Goal: Task Accomplishment & Management: Complete application form

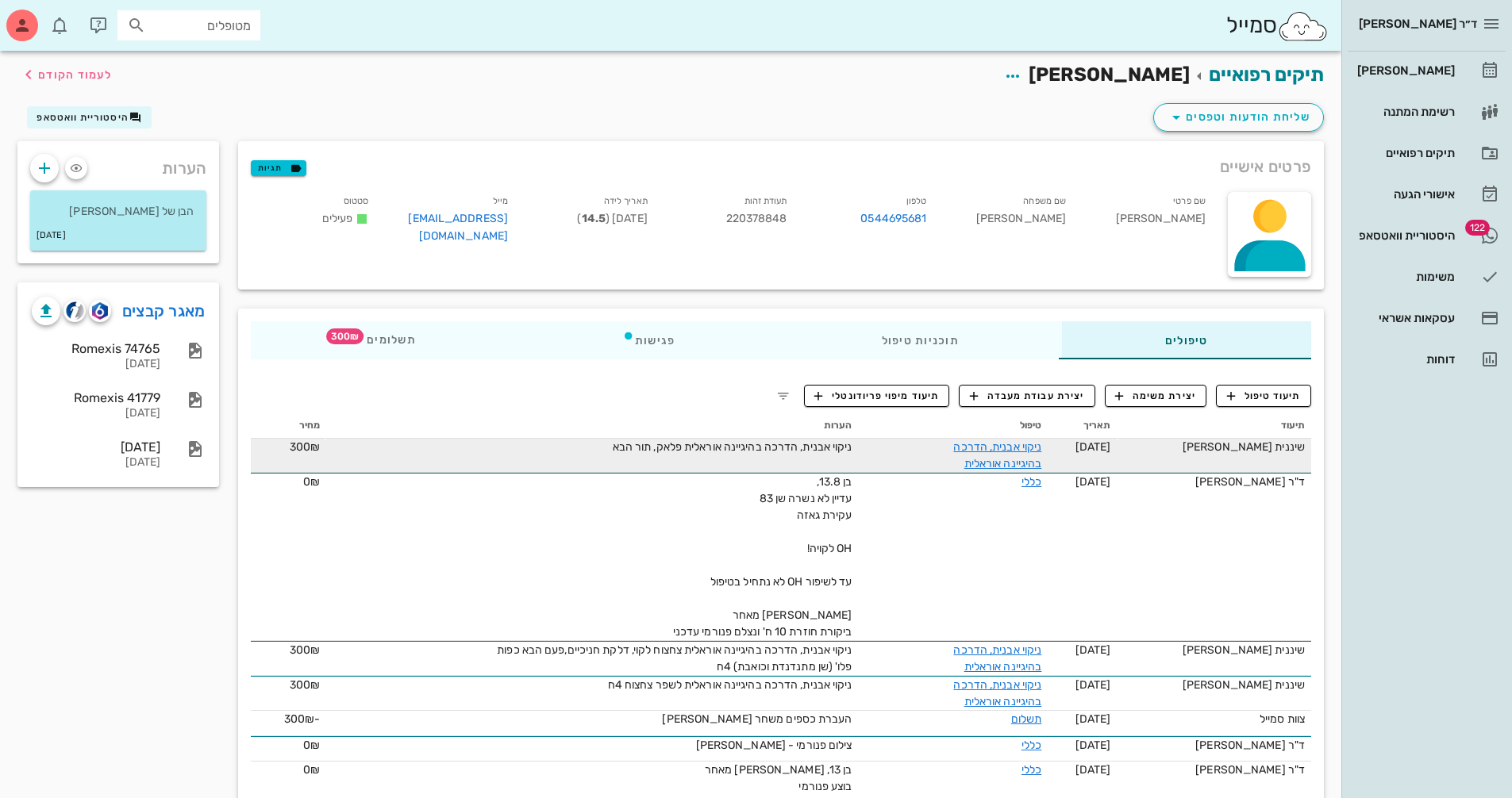
click at [875, 448] on td "ניקוי אבנית, הדרכה בהיגיינה אוראלית" at bounding box center [953, 456] width 190 height 34
click at [626, 457] on td "ניקוי אבנית, הדרכה בהיגיינה אוראלית פלאק, תור הבא" at bounding box center [592, 456] width 532 height 34
click at [1011, 446] on link "ניקוי אבנית, הדרכה בהיגיינה אוראלית" at bounding box center [998, 455] width 88 height 30
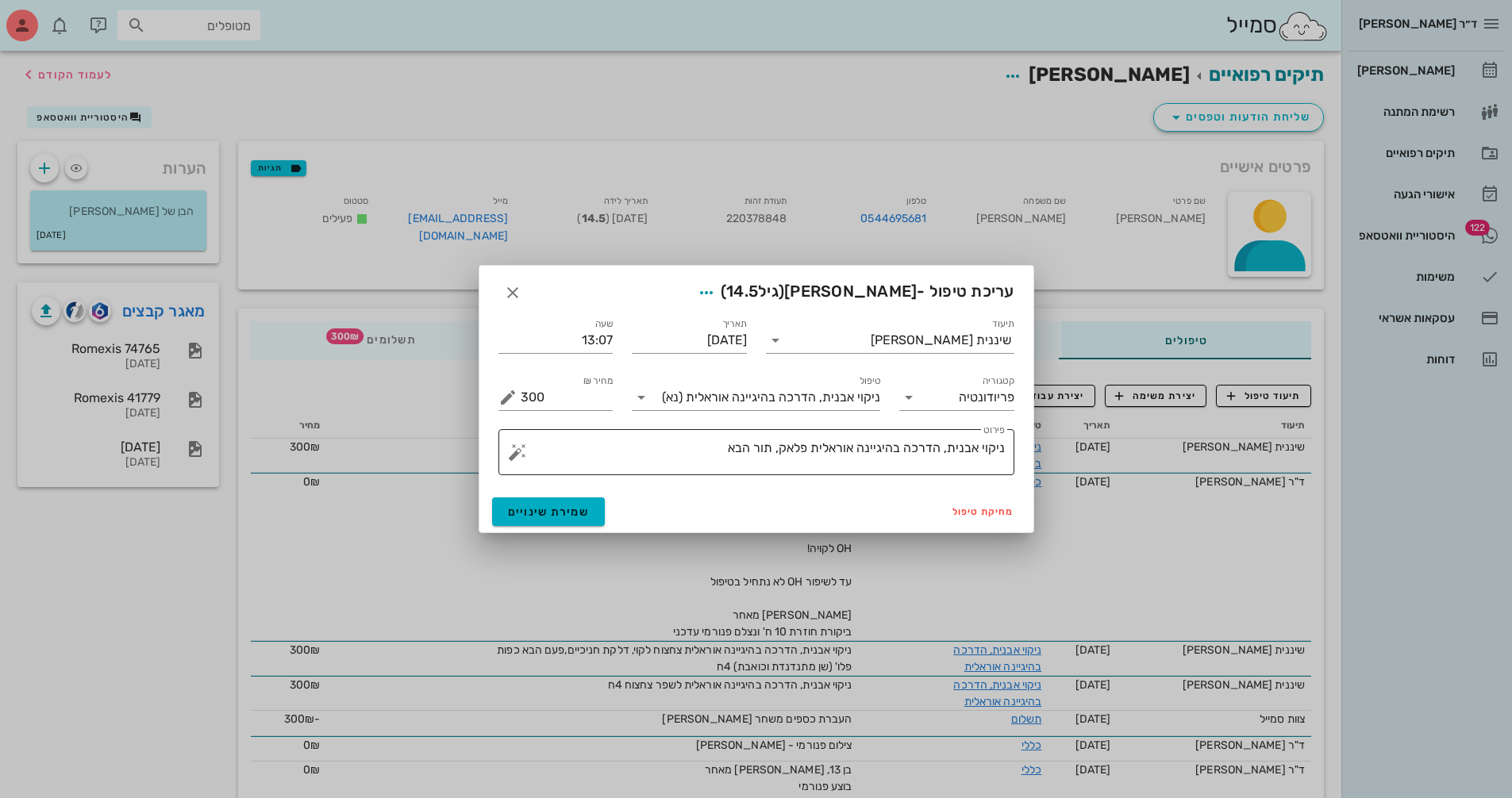
drag, startPoint x: 707, startPoint y: 448, endPoint x: 716, endPoint y: 448, distance: 9.0
click at [711, 448] on textarea "ניקוי אבנית, הדרכה בהיגיינה אוראלית פלאק, תור הבא" at bounding box center [763, 456] width 484 height 38
drag, startPoint x: 773, startPoint y: 449, endPoint x: 801, endPoint y: 452, distance: 28.2
click at [784, 449] on textarea "ניקוי אבנית, הדרכה בהיגיינה אוראלית פלאק, תור הבא 4ח" at bounding box center [763, 456] width 484 height 38
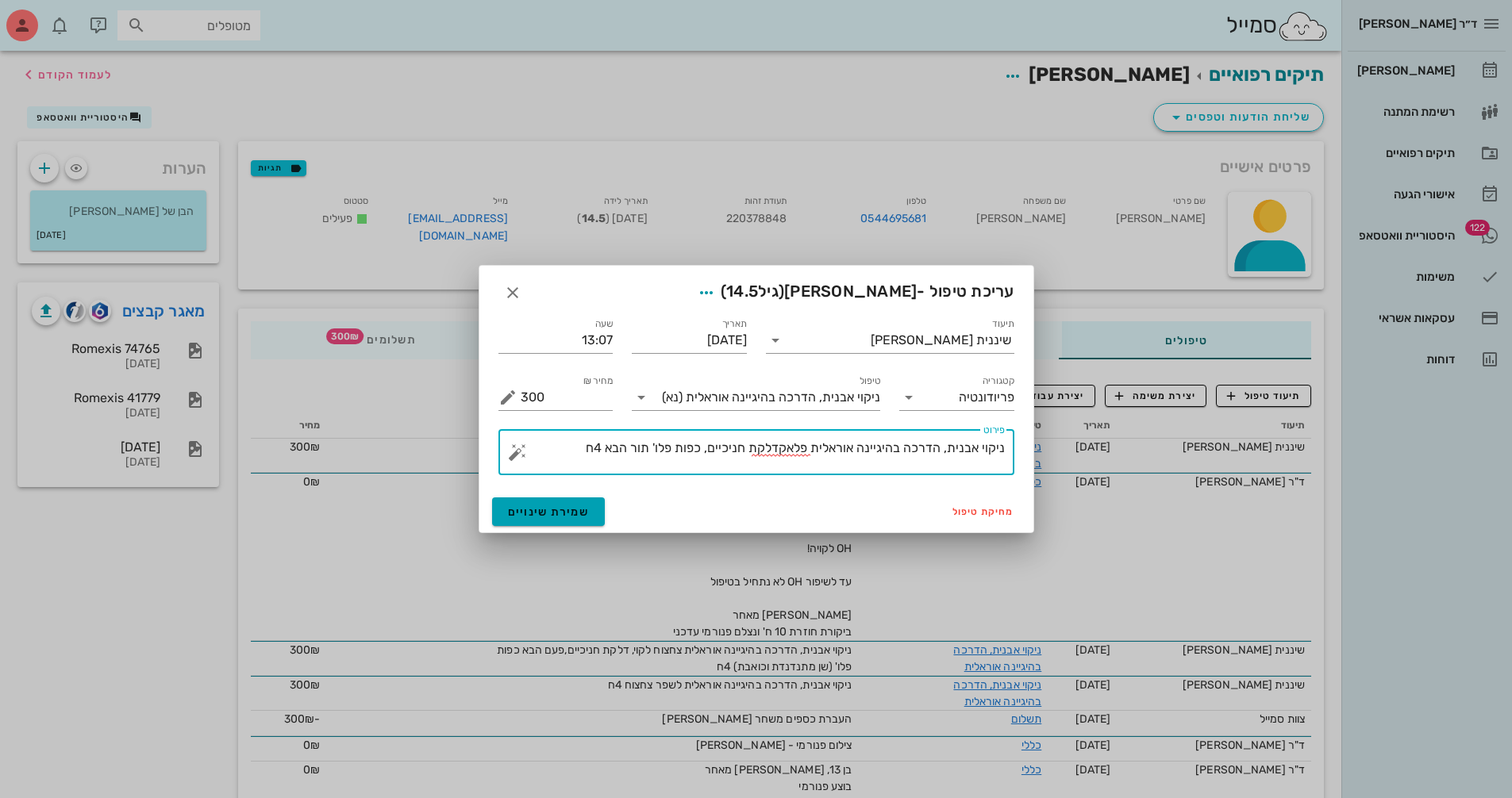
type textarea "ניקוי אבנית, הדרכה בהיגיינה אוראלית פלאקדלקת חניכיים, כפות פלו' תור הבא 4ח"
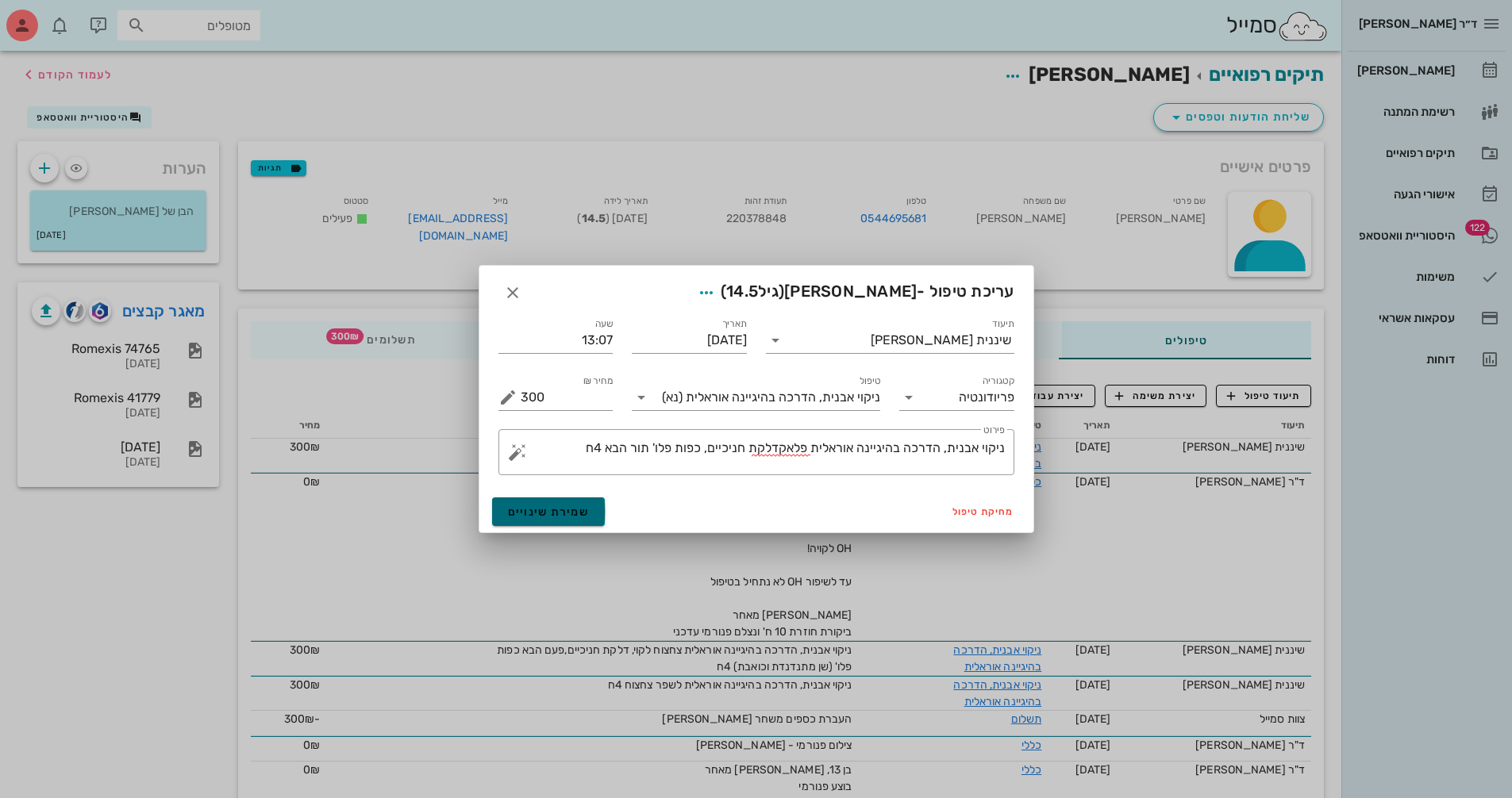
click at [554, 516] on span "שמירת שינויים" at bounding box center [549, 512] width 82 height 13
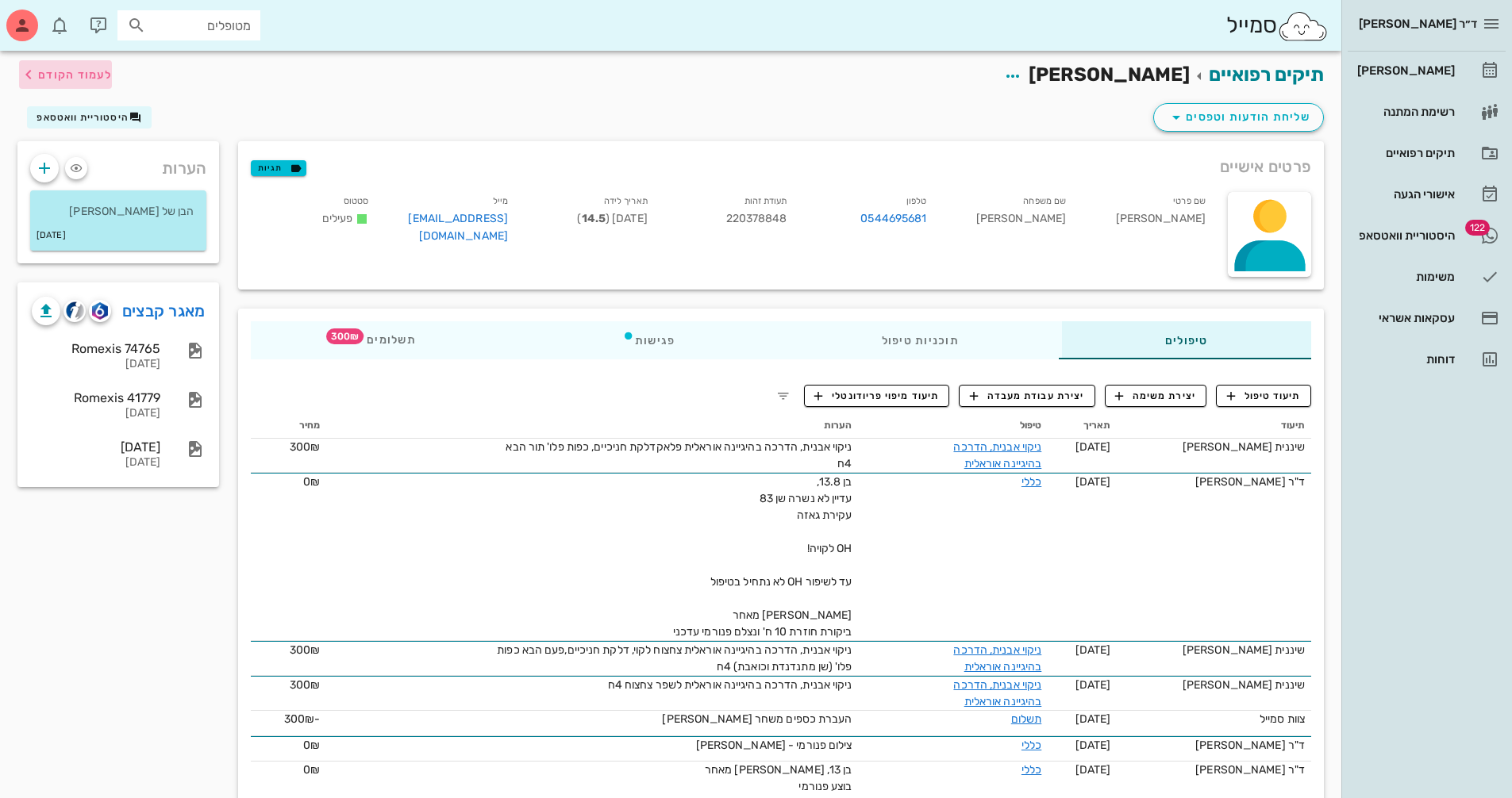
click at [83, 80] on span "לעמוד הקודם" at bounding box center [74, 75] width 73 height 13
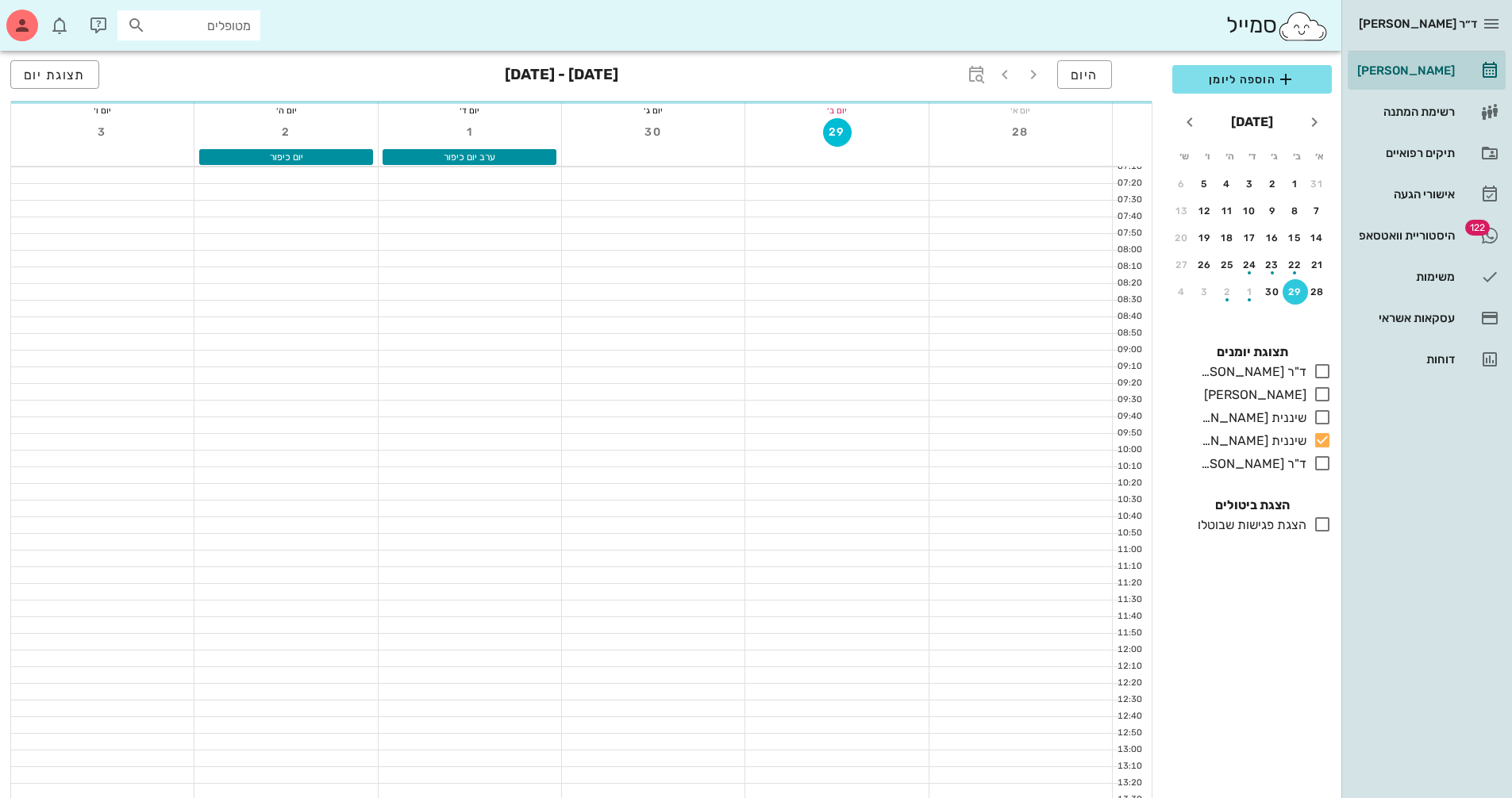
scroll to position [476, 0]
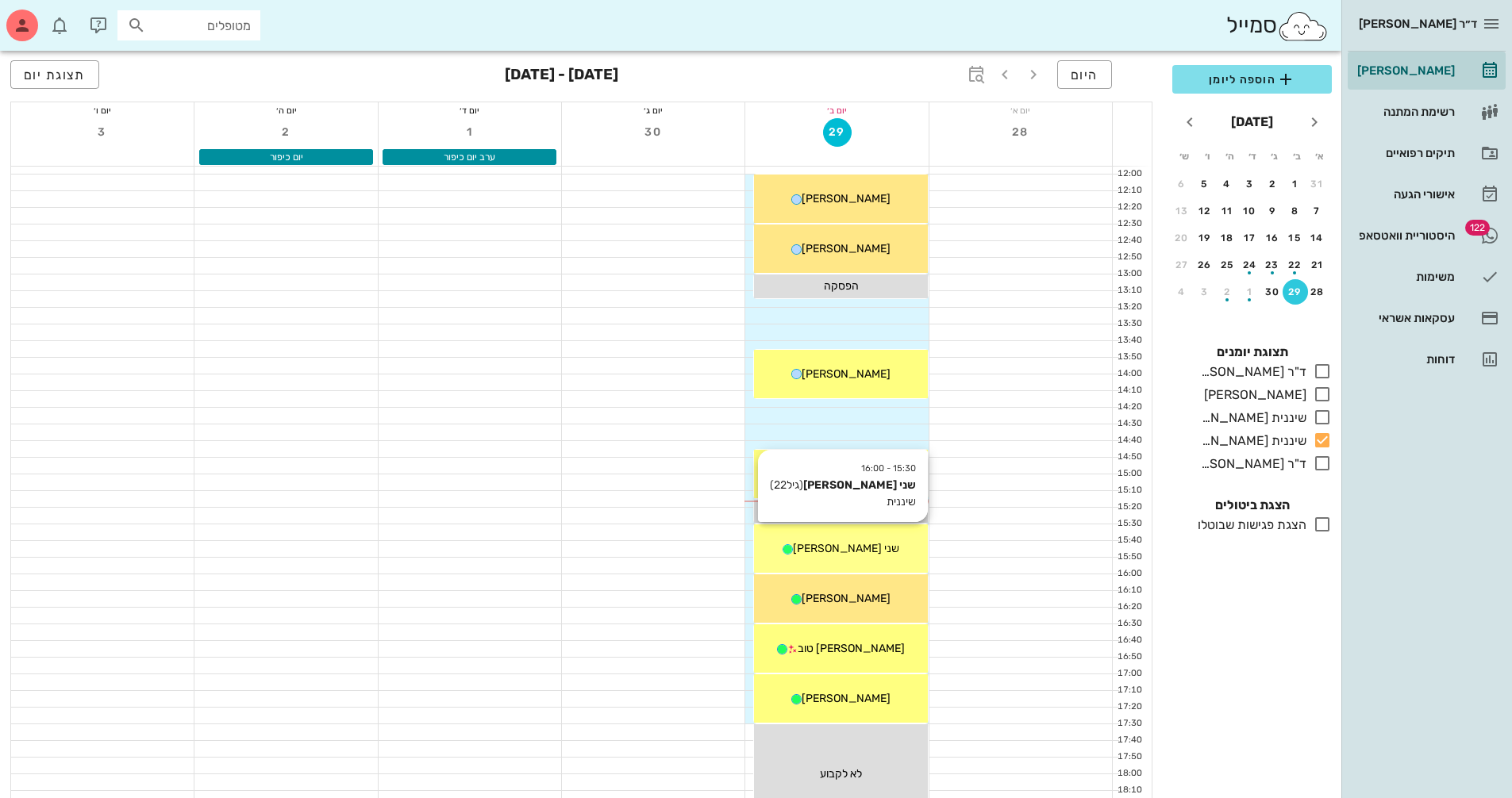
click at [914, 551] on div "שני [PERSON_NAME]" at bounding box center [840, 548] width 173 height 16
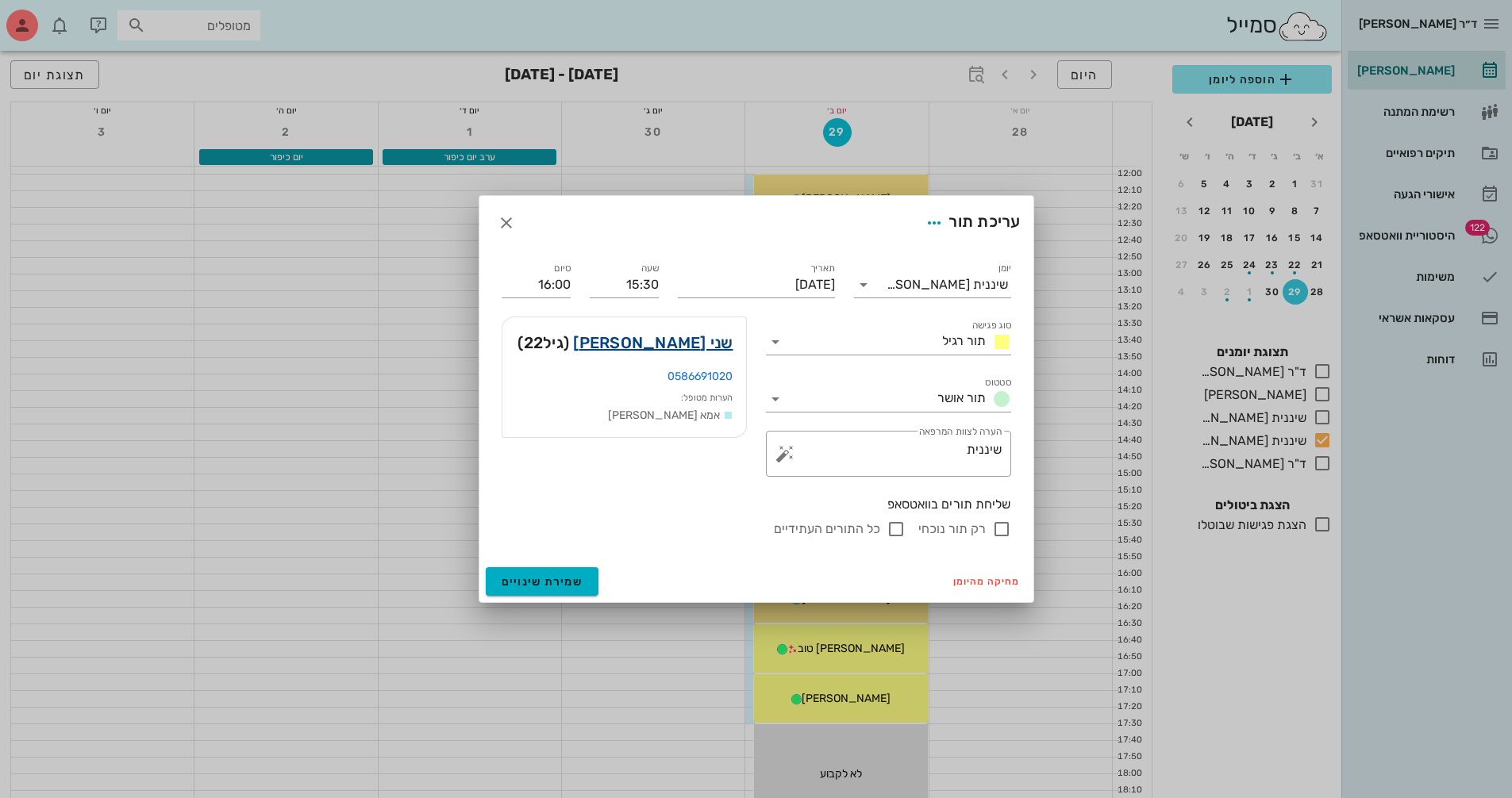
click at [692, 349] on link "שני [PERSON_NAME]" at bounding box center [653, 343] width 159 height 26
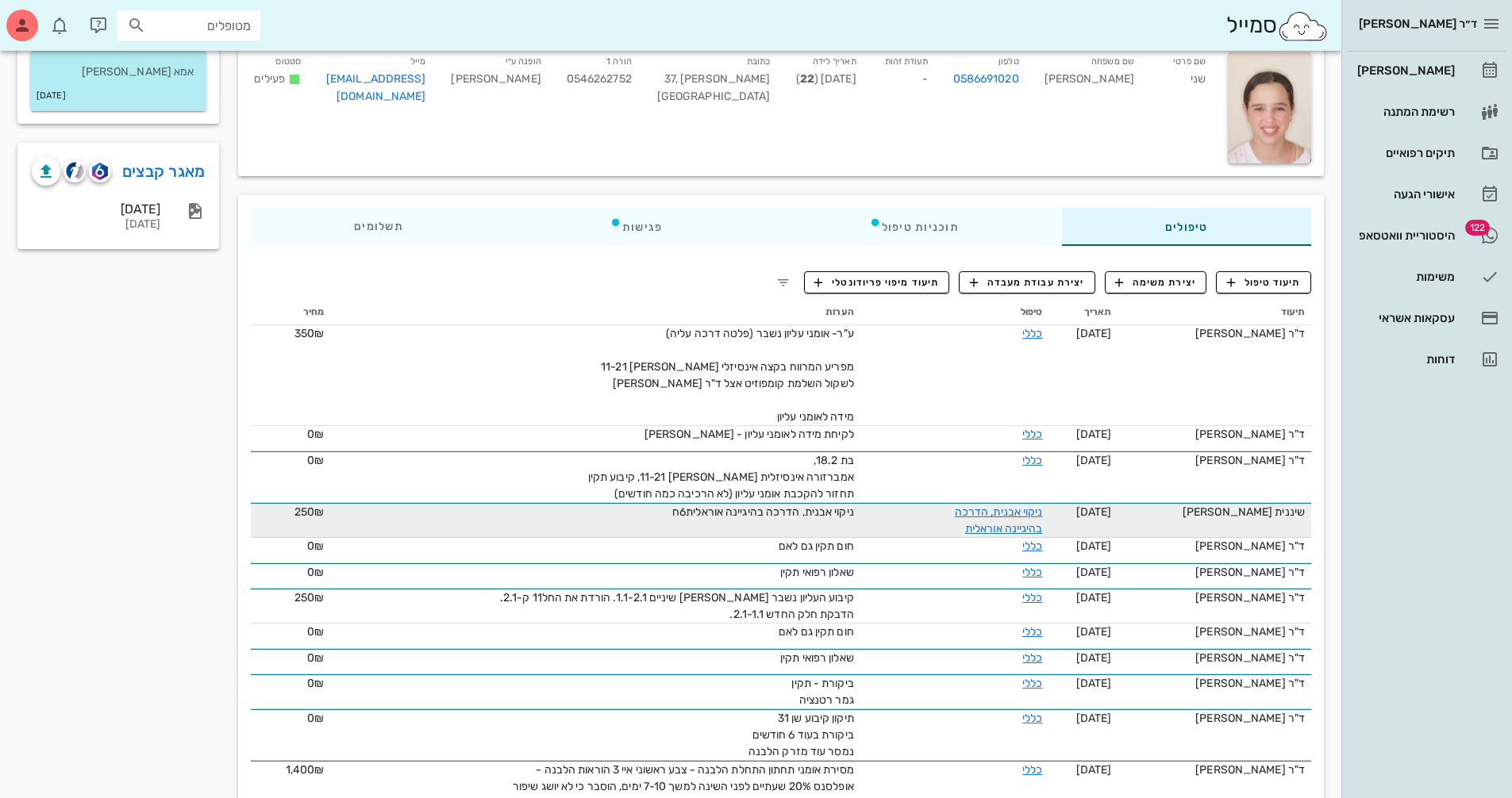
scroll to position [44, 0]
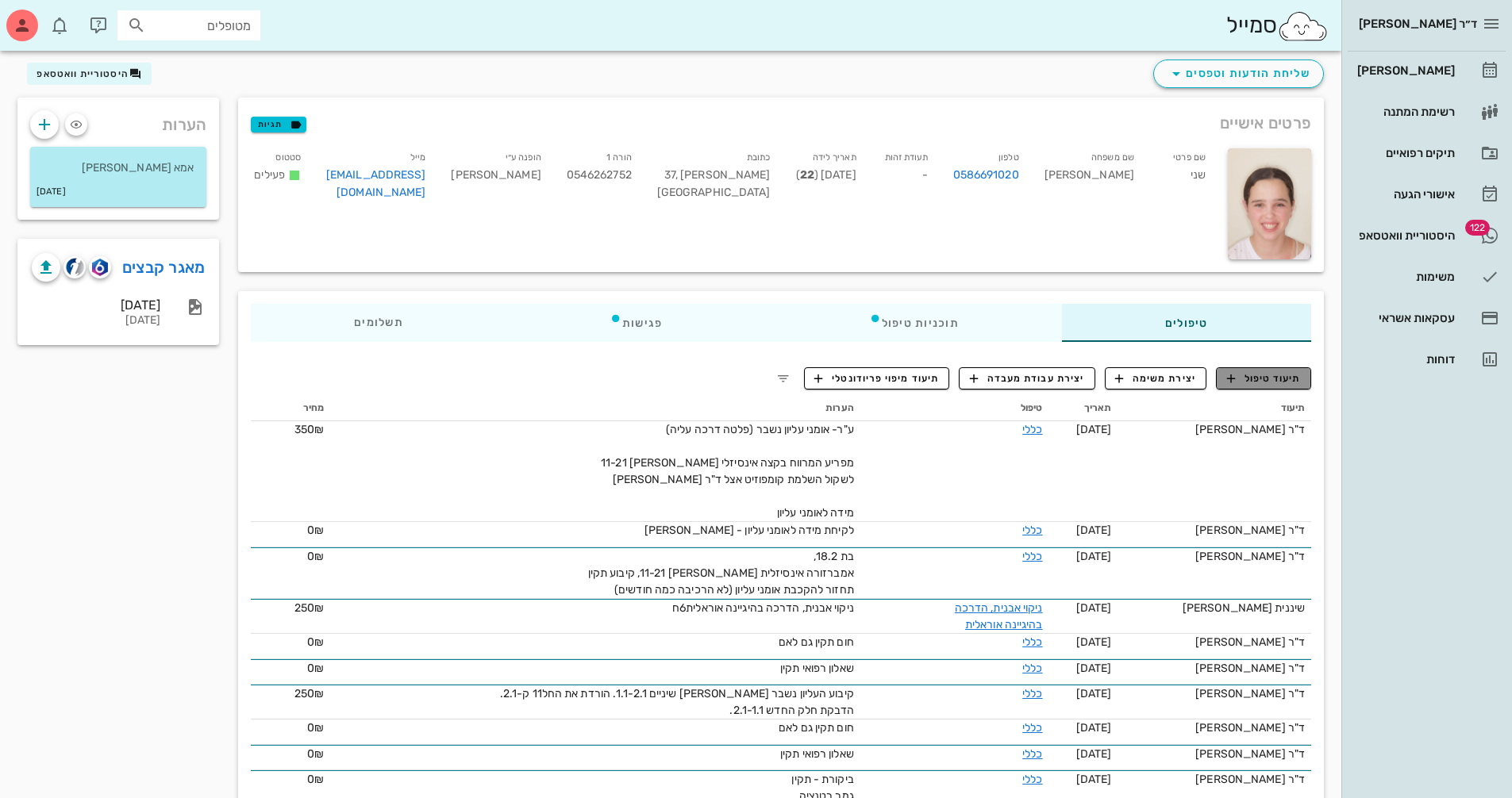
click at [1259, 383] on span "תיעוד טיפול" at bounding box center [1263, 378] width 73 height 14
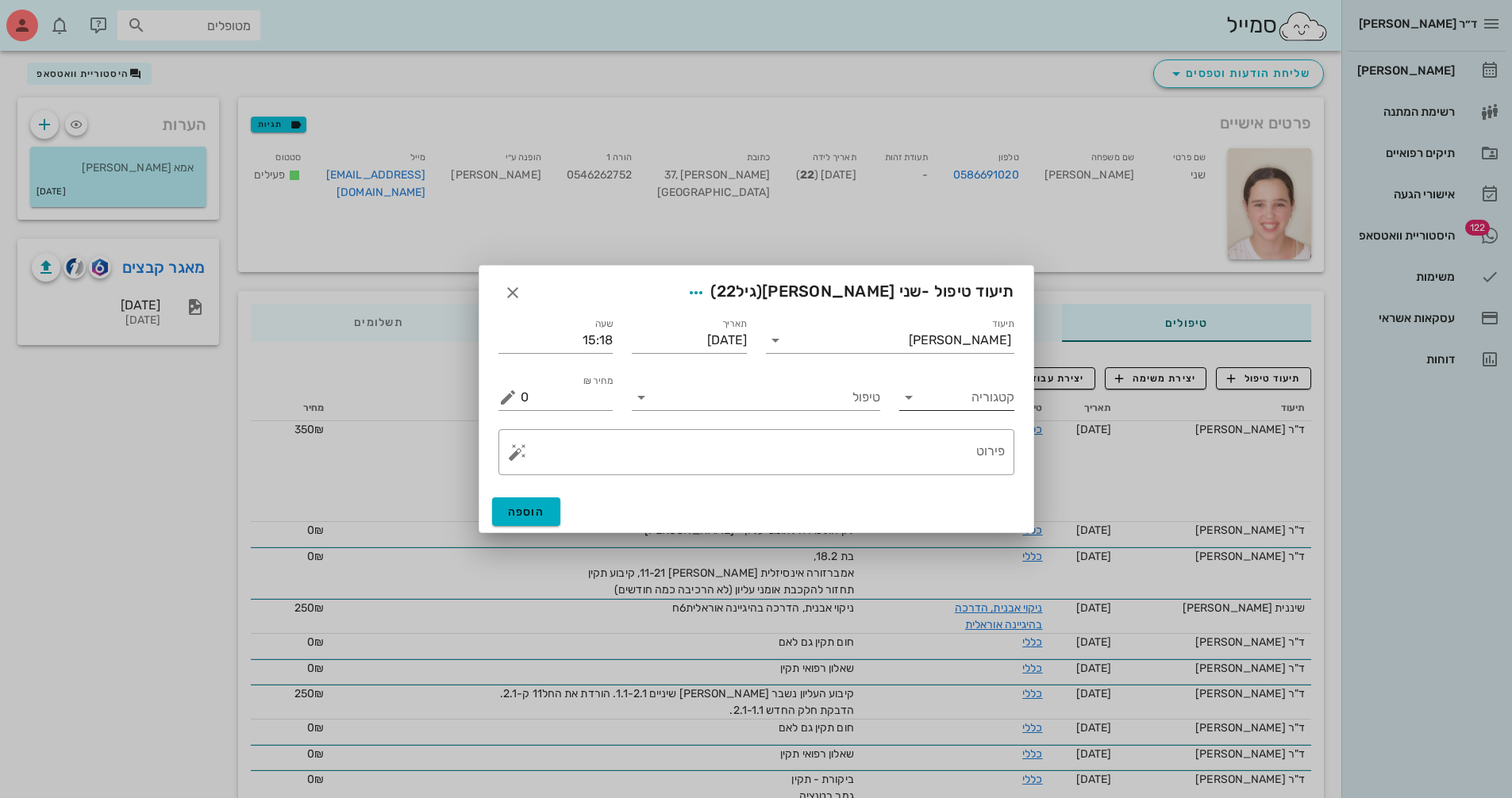
click at [937, 392] on input "קטגוריה" at bounding box center [970, 397] width 90 height 26
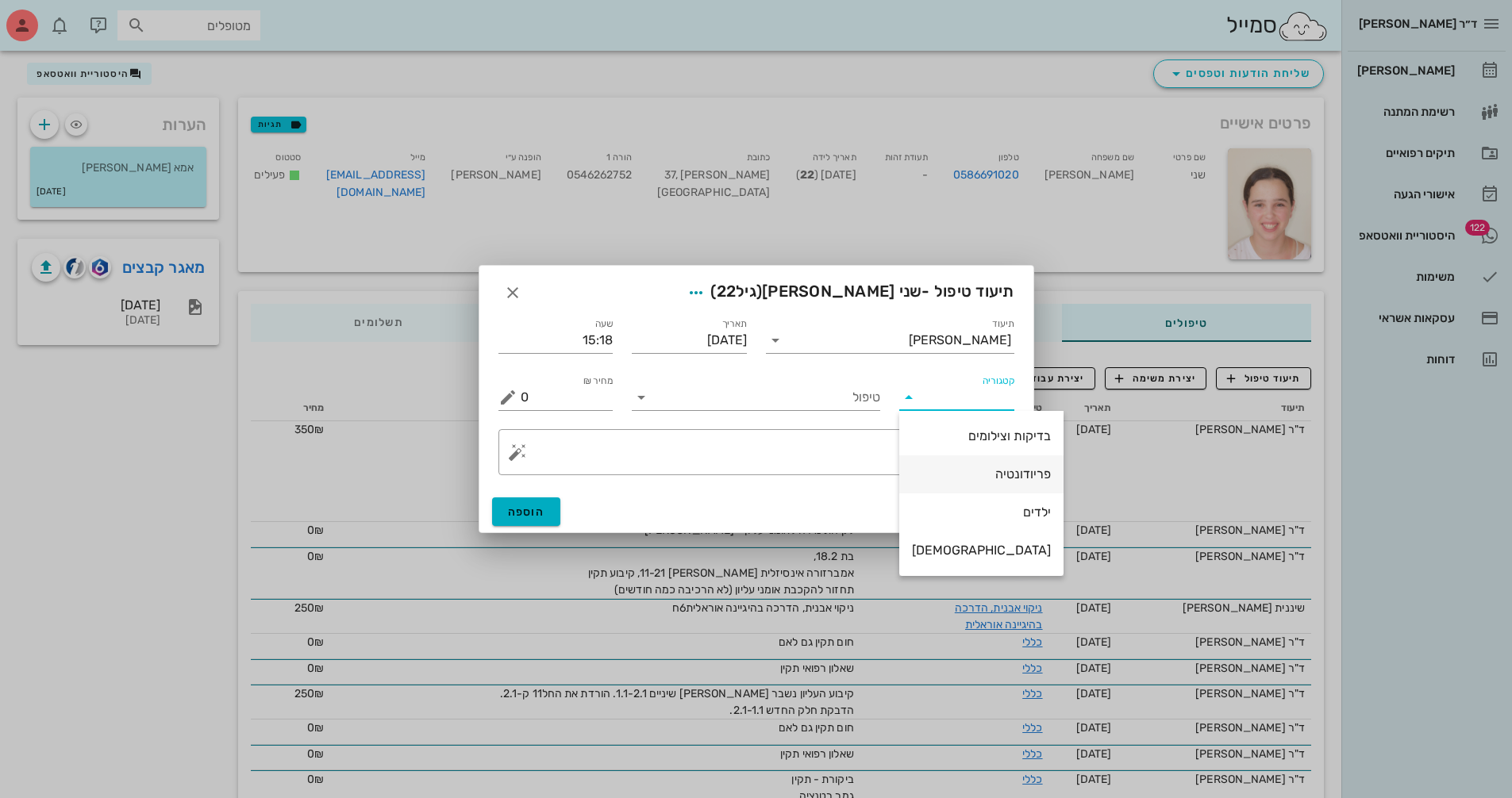
click at [954, 482] on div "פריודונטיה" at bounding box center [981, 474] width 139 height 15
type input "פריודונטיה"
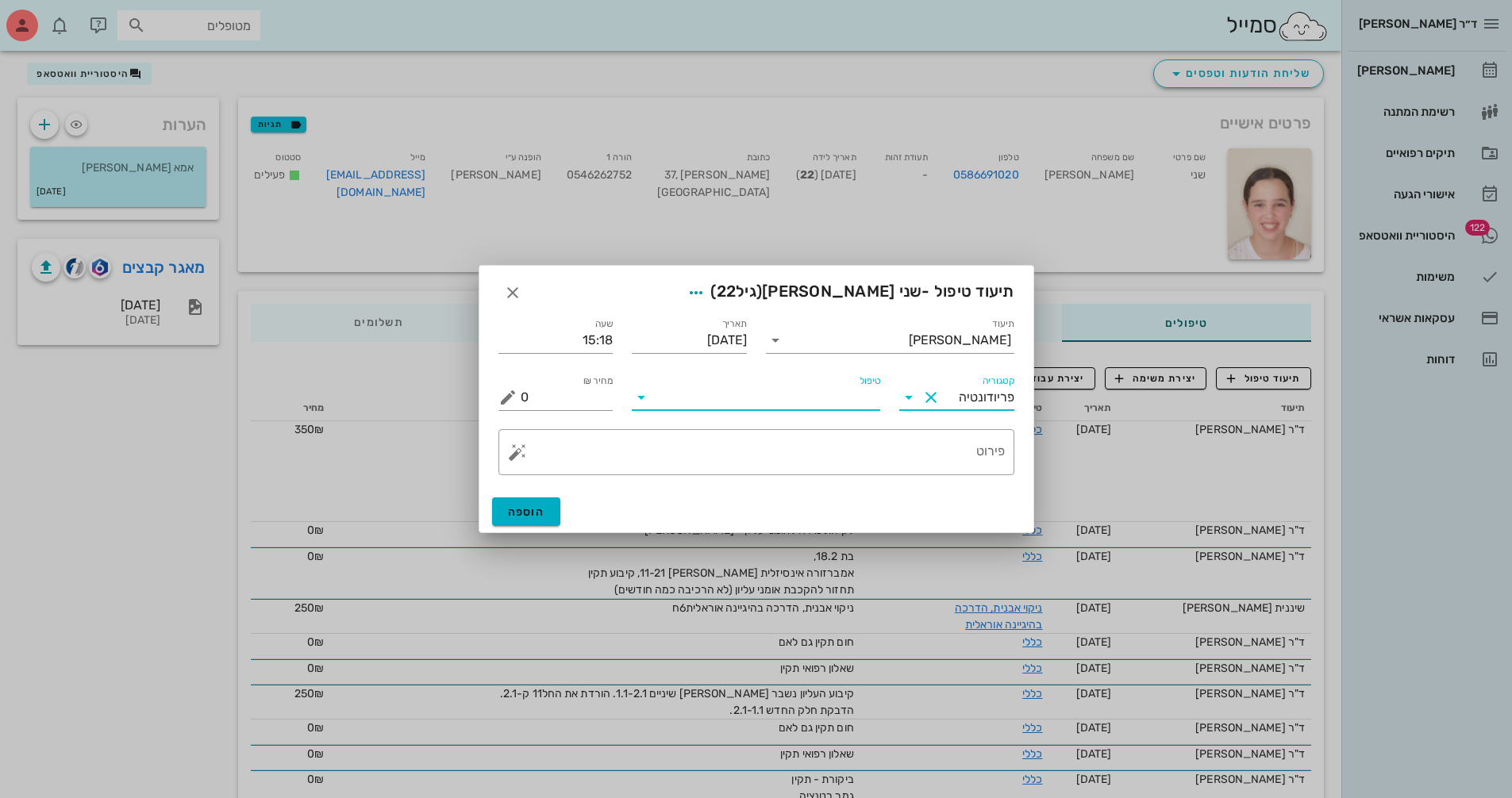
click at [762, 402] on input "טיפול" at bounding box center [766, 397] width 226 height 26
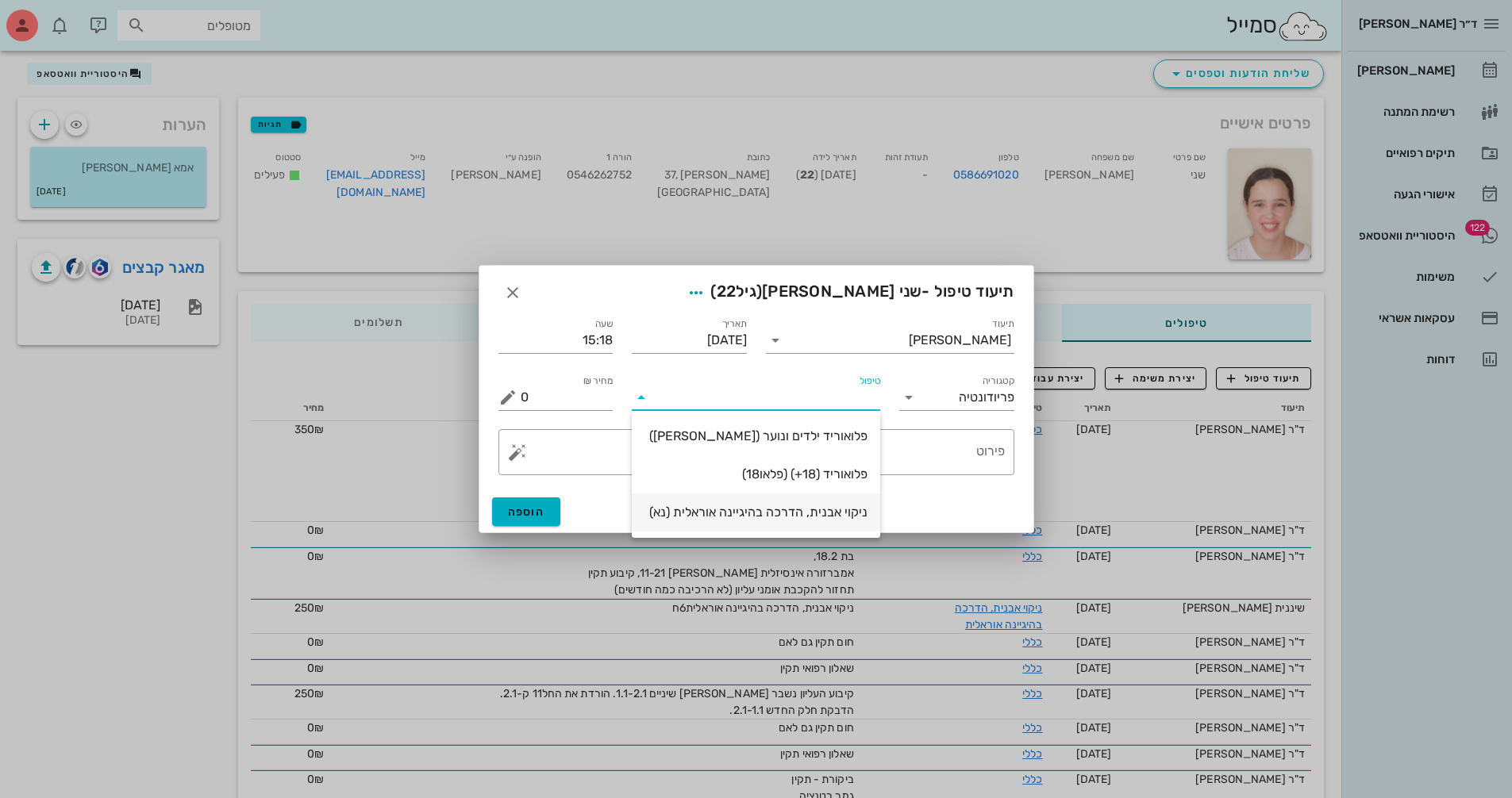
click at [778, 516] on div "ניקוי אבנית, הדרכה בהיגיינה אוראלית (נא)" at bounding box center [756, 512] width 223 height 15
type input "300"
type textarea "ניקוי אבנית, הדרכה בהיגיינה אוראלית פלאק, תור הבא"
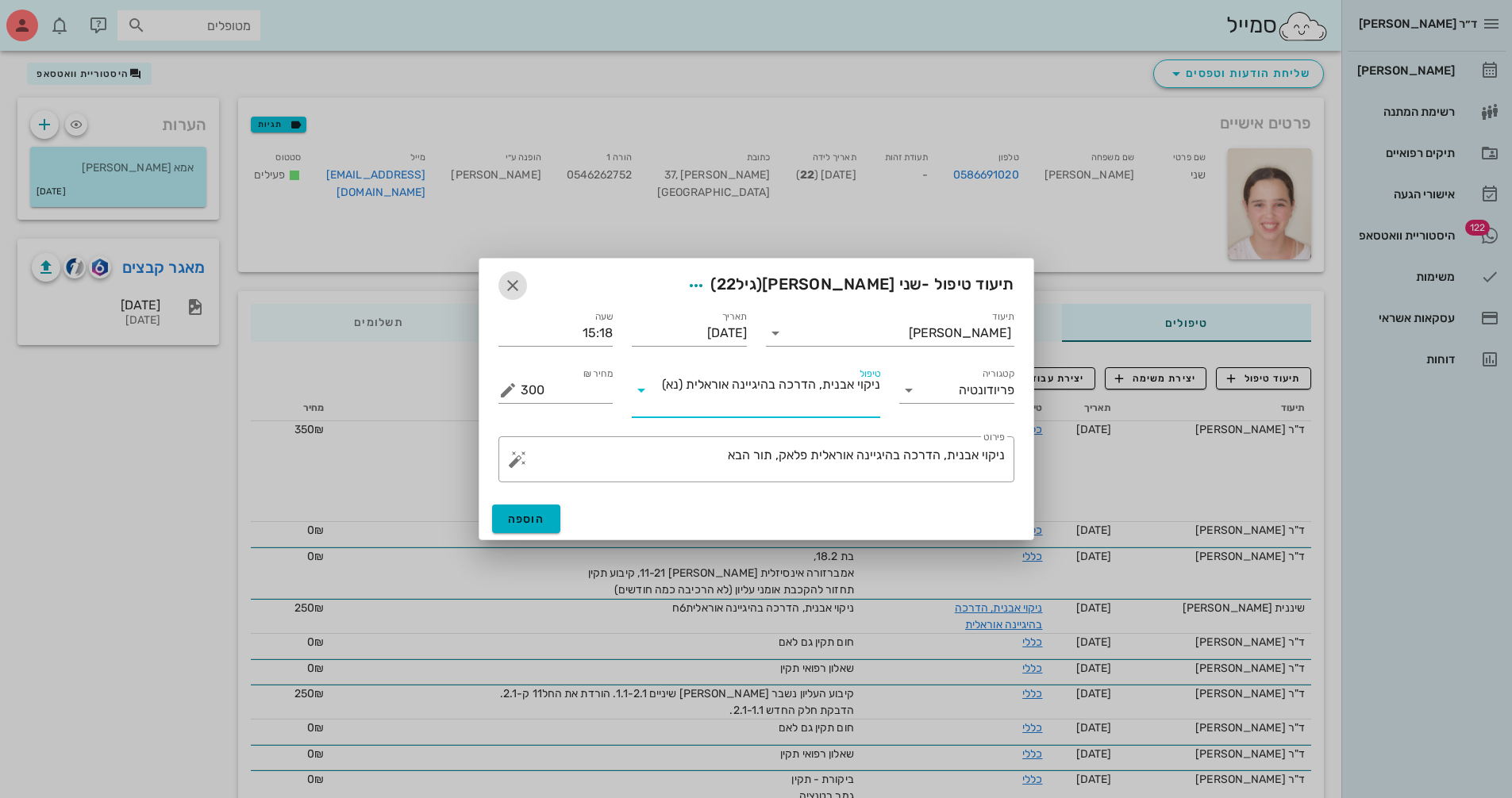
click at [506, 283] on icon "button" at bounding box center [513, 286] width 19 height 19
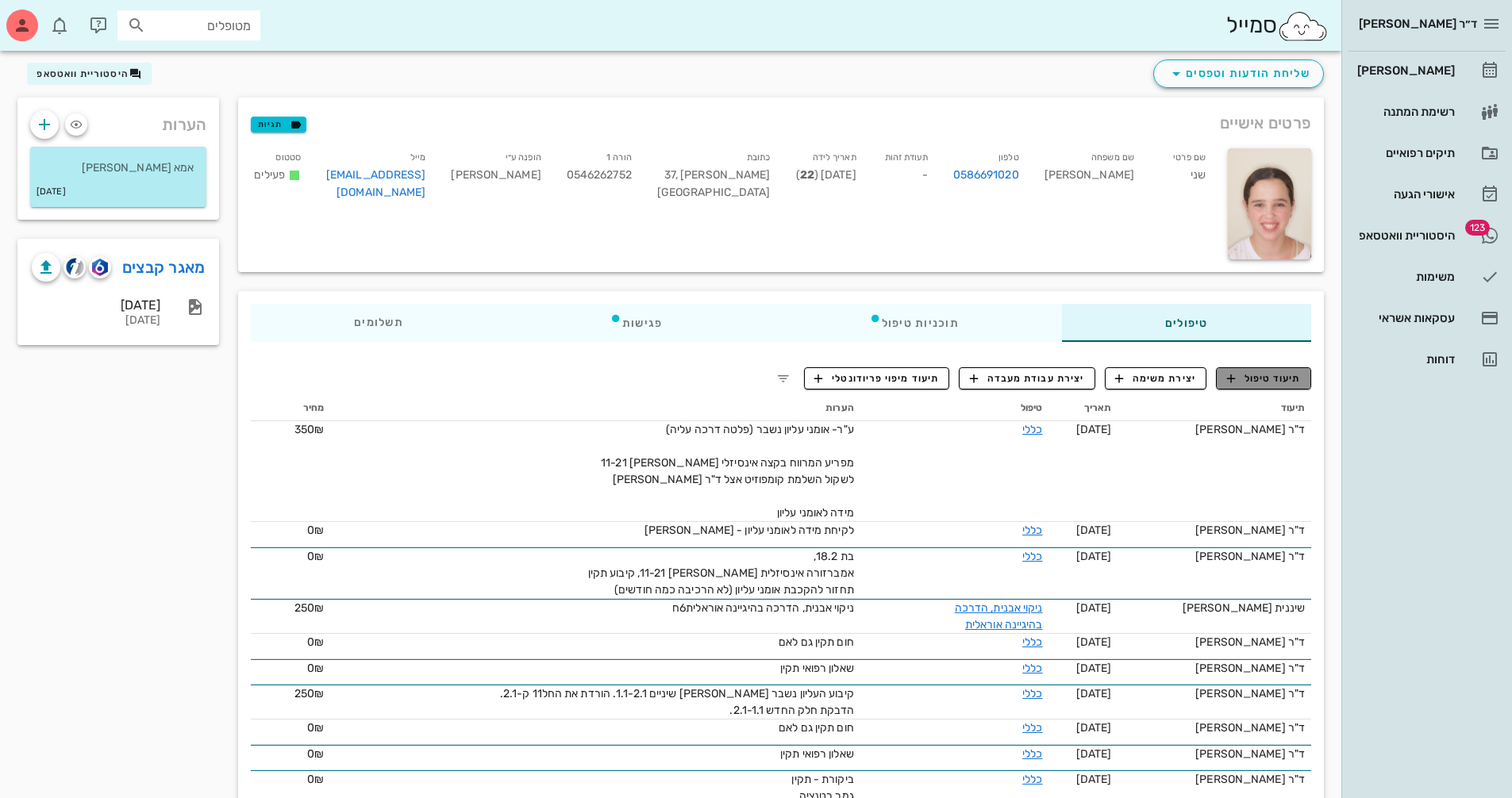
click at [1265, 380] on span "תיעוד טיפול" at bounding box center [1263, 378] width 73 height 14
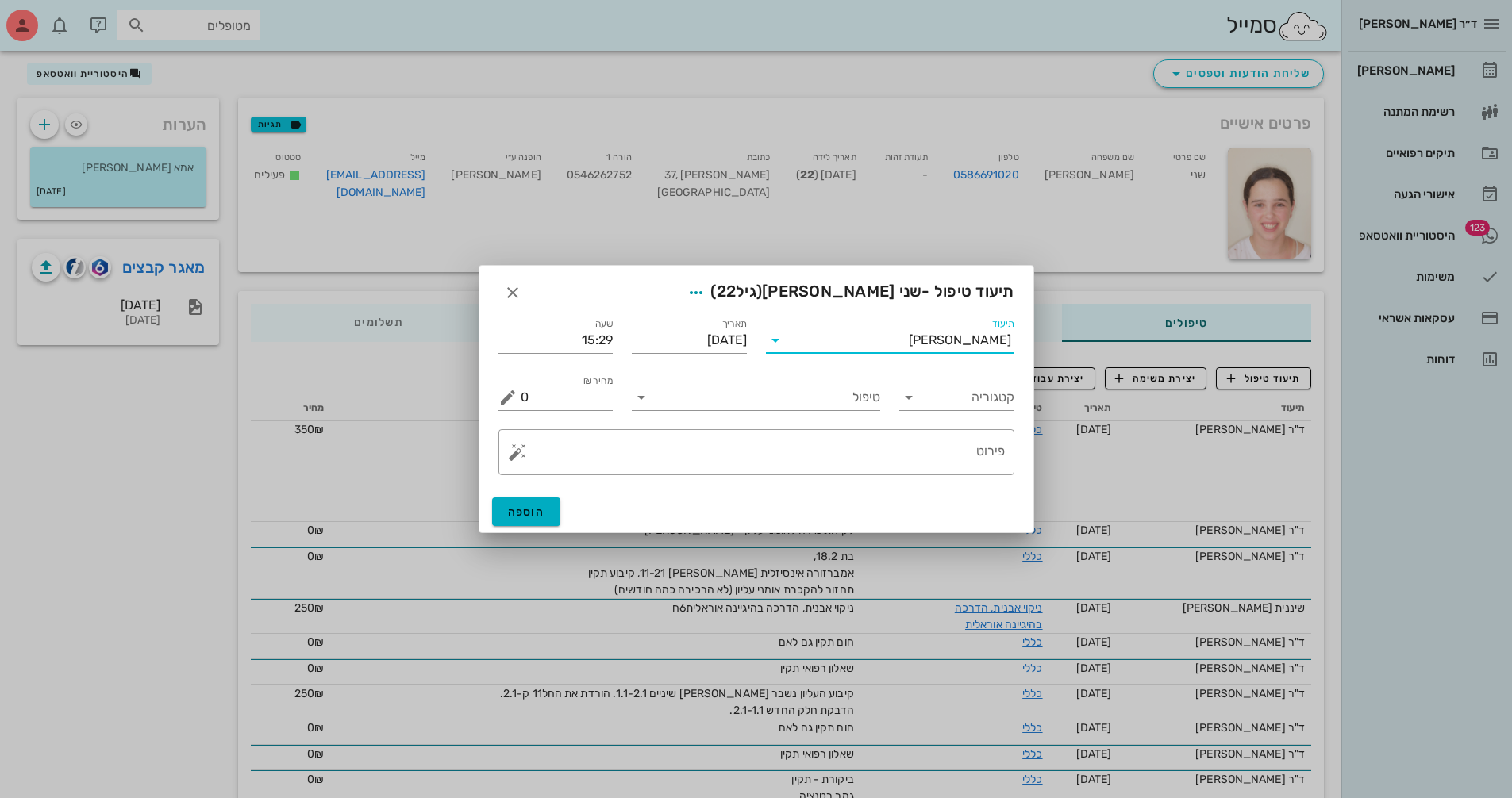
click at [909, 342] on input "תיעוד" at bounding box center [848, 340] width 121 height 26
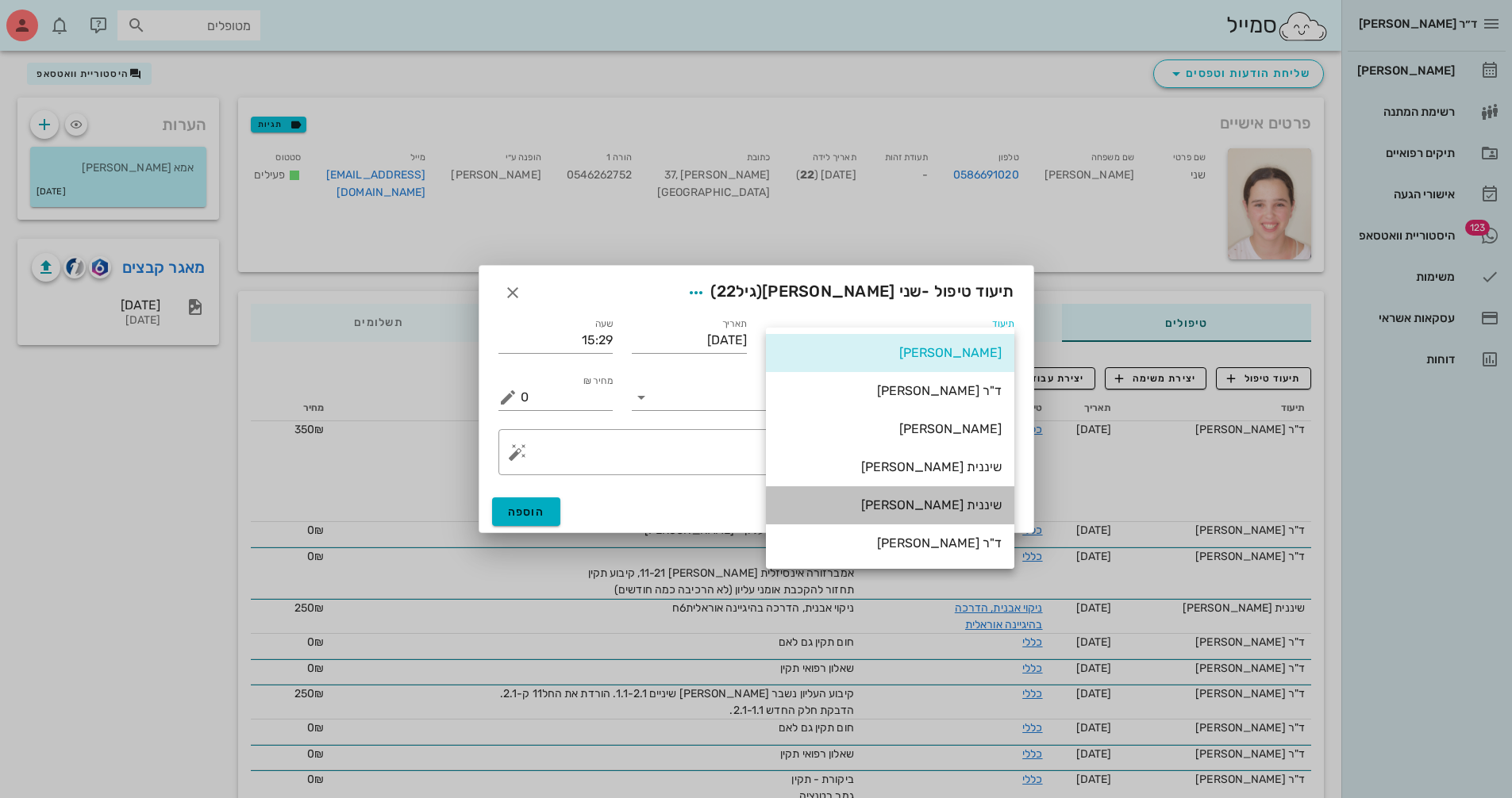
click at [935, 506] on div "שיננית [PERSON_NAME]" at bounding box center [890, 505] width 223 height 15
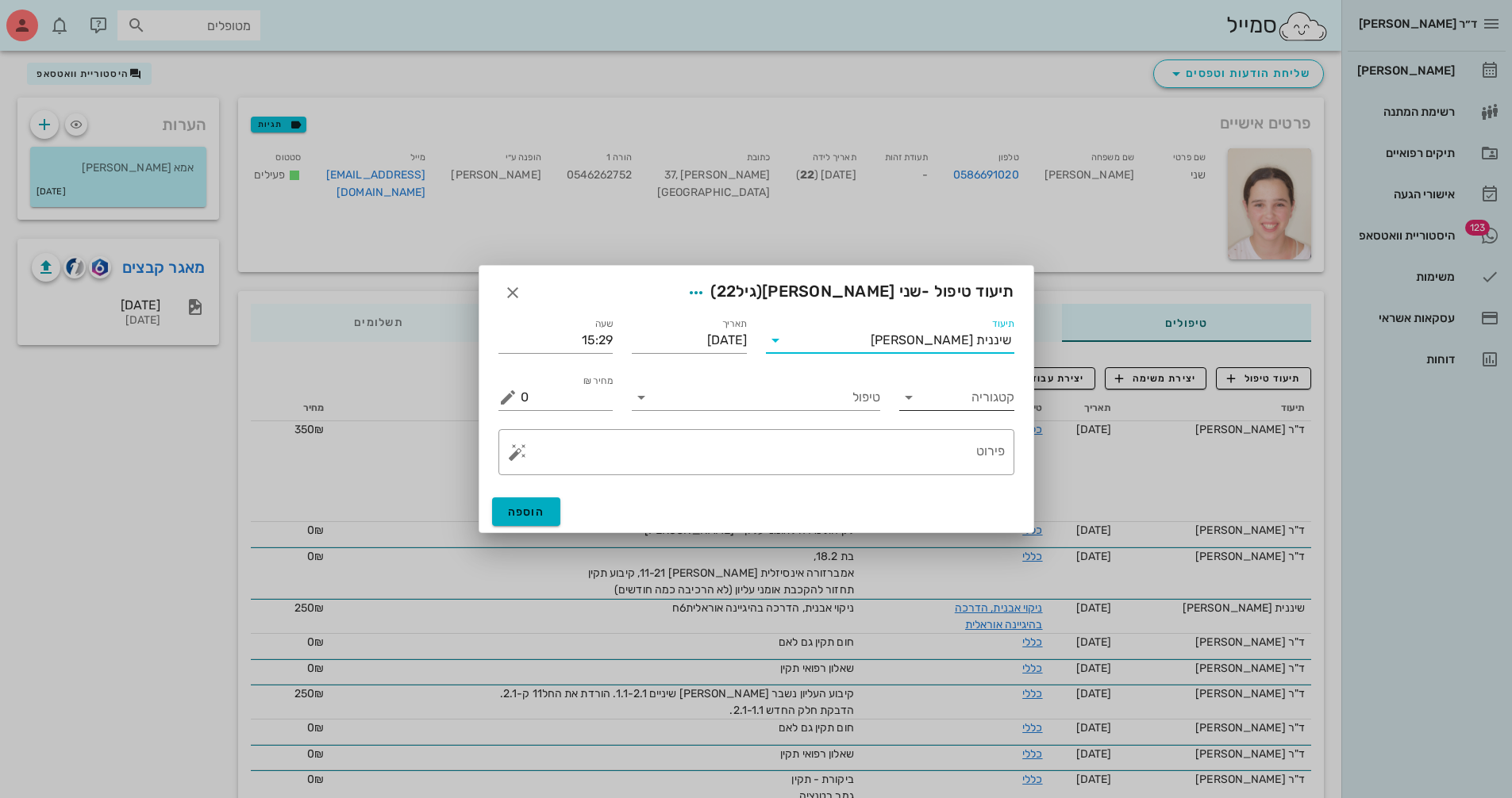
drag, startPoint x: 922, startPoint y: 399, endPoint x: 925, endPoint y: 409, distance: 10.4
click at [922, 401] on div "קטגוריה" at bounding box center [957, 397] width 115 height 26
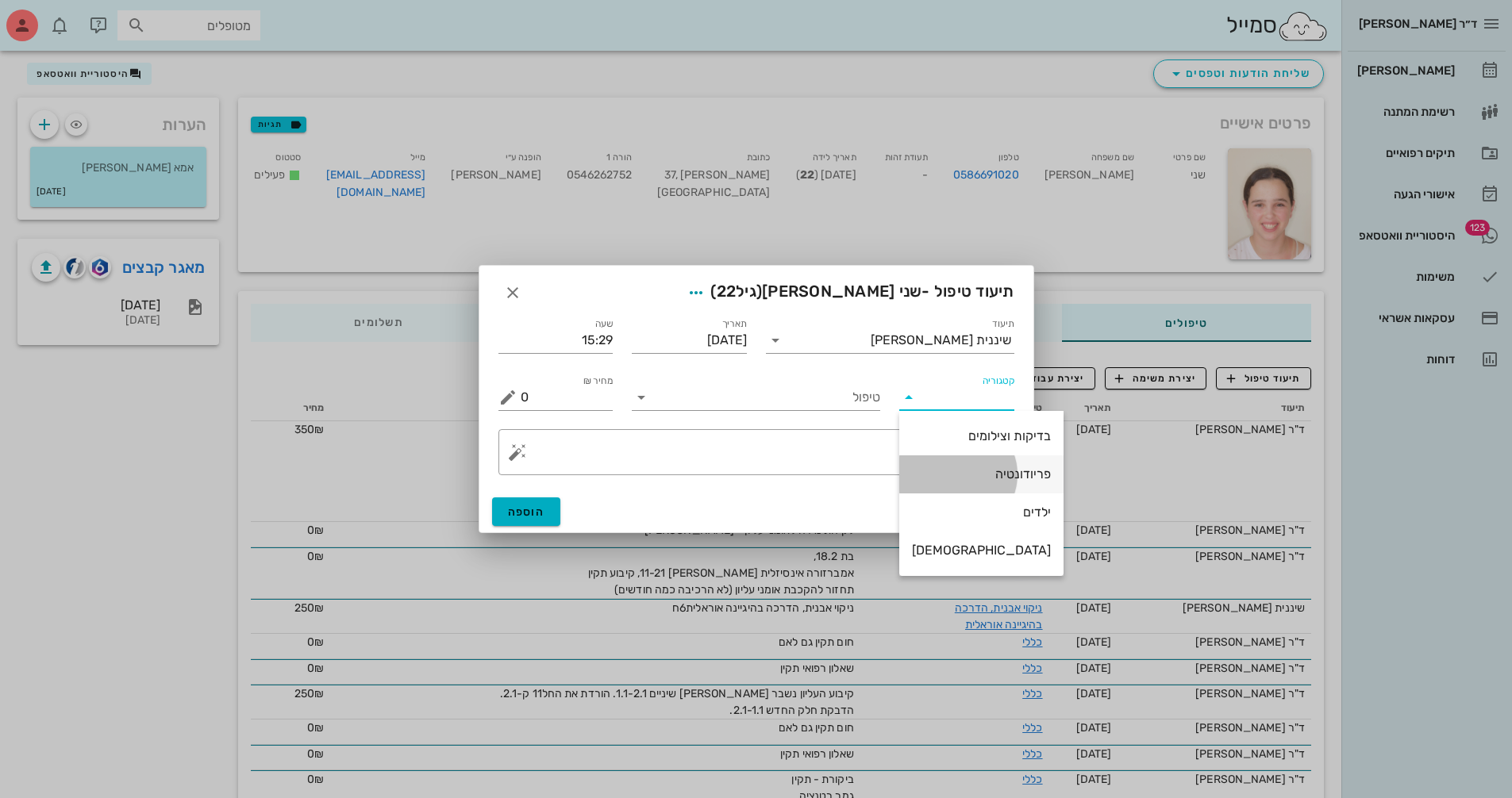
click at [959, 469] on div "פריודונטיה" at bounding box center [981, 474] width 139 height 15
type input "פריודונטיה"
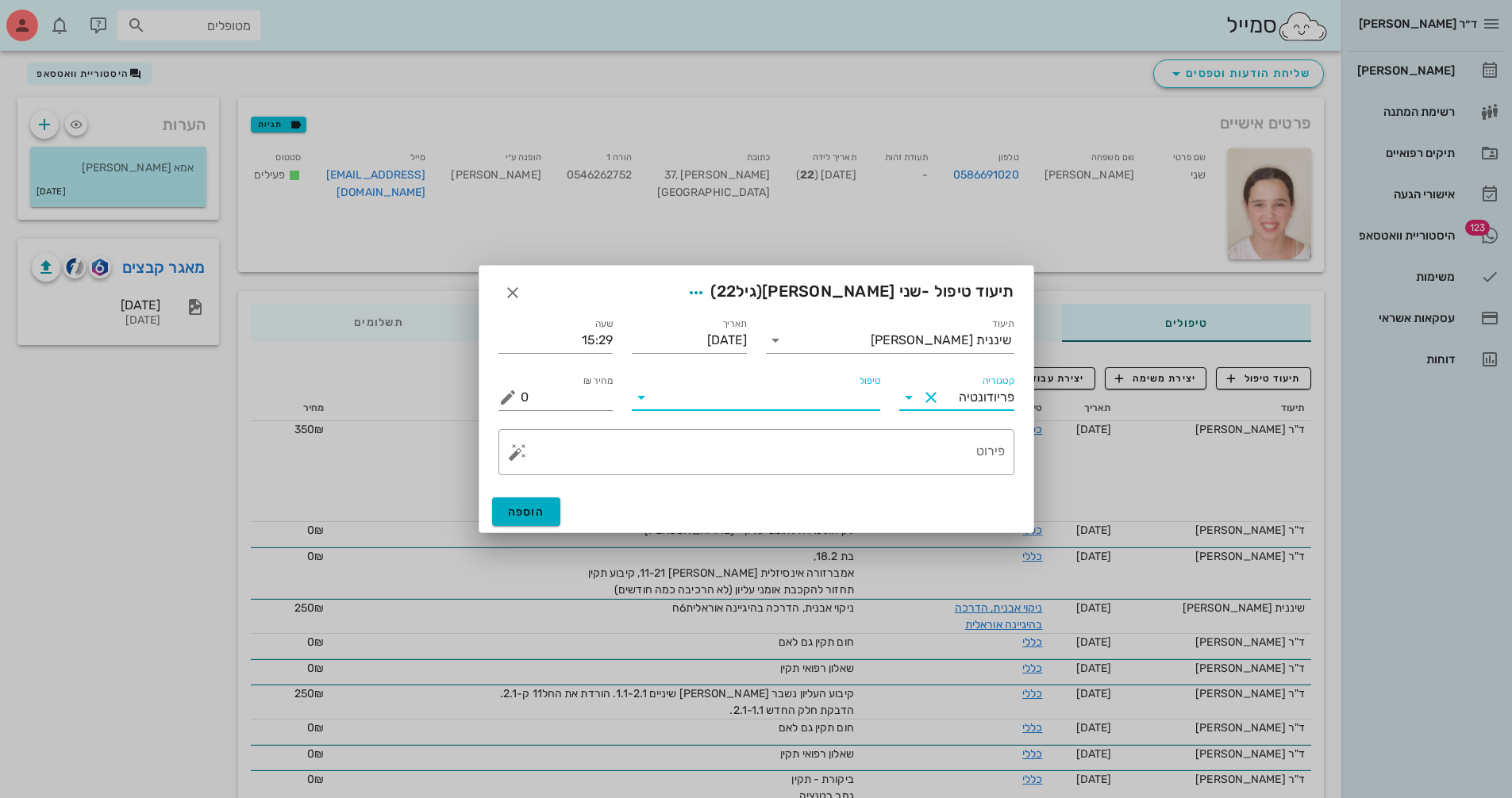
click at [740, 397] on input "טיפול" at bounding box center [766, 397] width 226 height 26
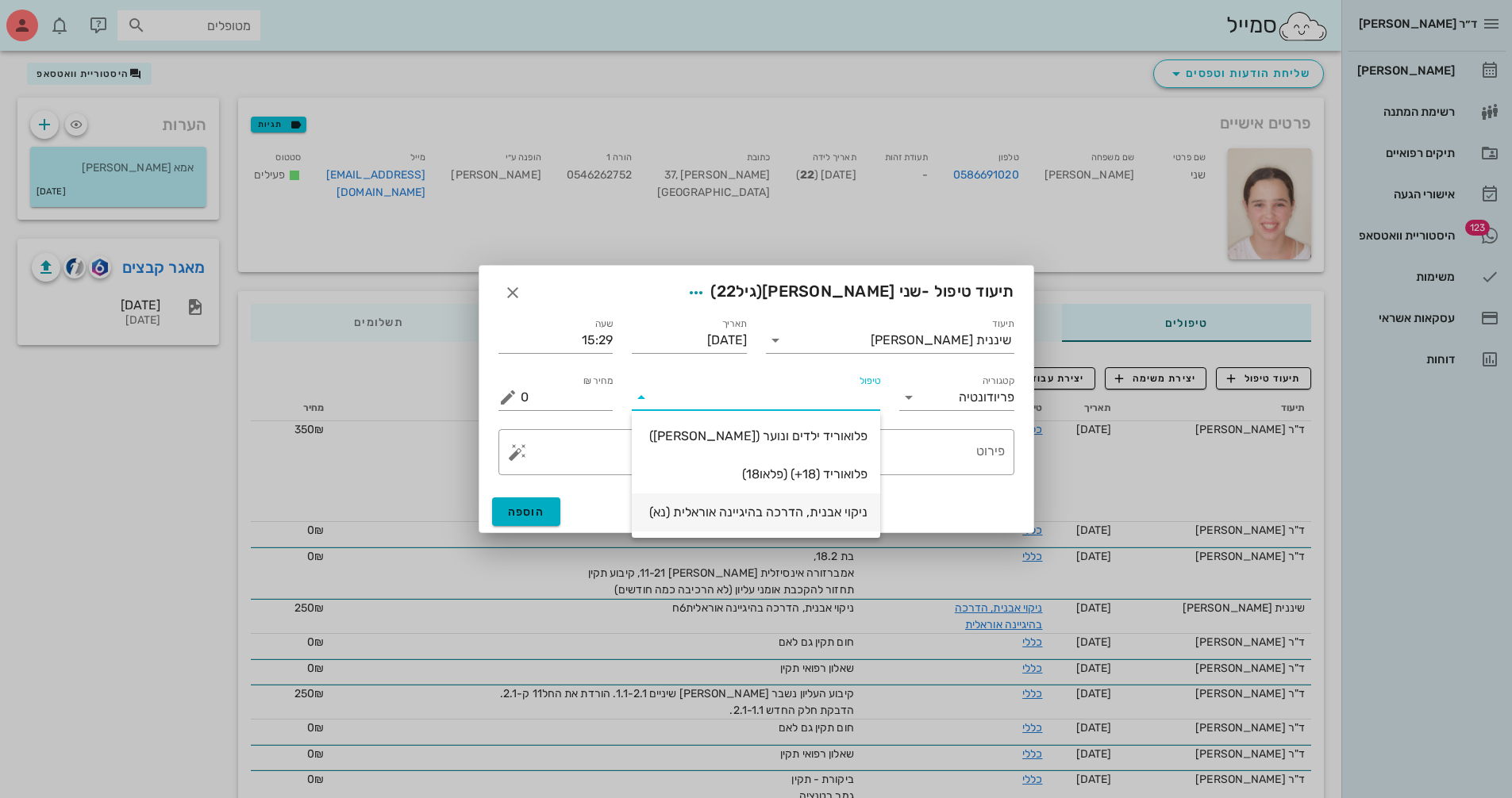
click at [744, 510] on div "ניקוי אבנית, הדרכה בהיגיינה אוראלית (נא)" at bounding box center [756, 512] width 223 height 15
type input "300"
type textarea "ניקוי אבנית, הדרכה בהיגיינה אוראלית פלאק, תור הבא"
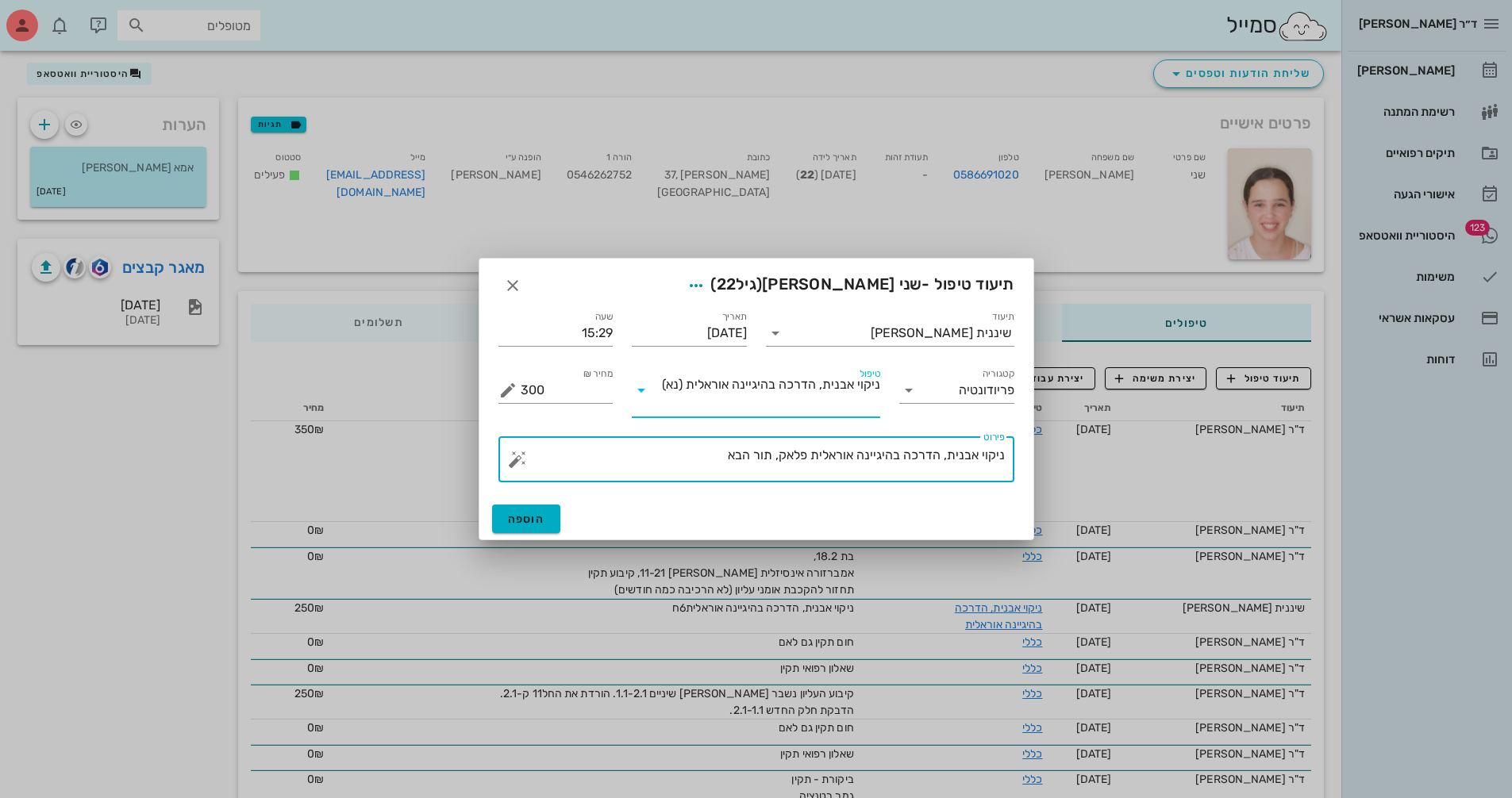
click at [774, 454] on textarea "ניקוי אבנית, הדרכה בהיגיינה אוראלית פלאק, תור הבא" at bounding box center [763, 464] width 484 height 38
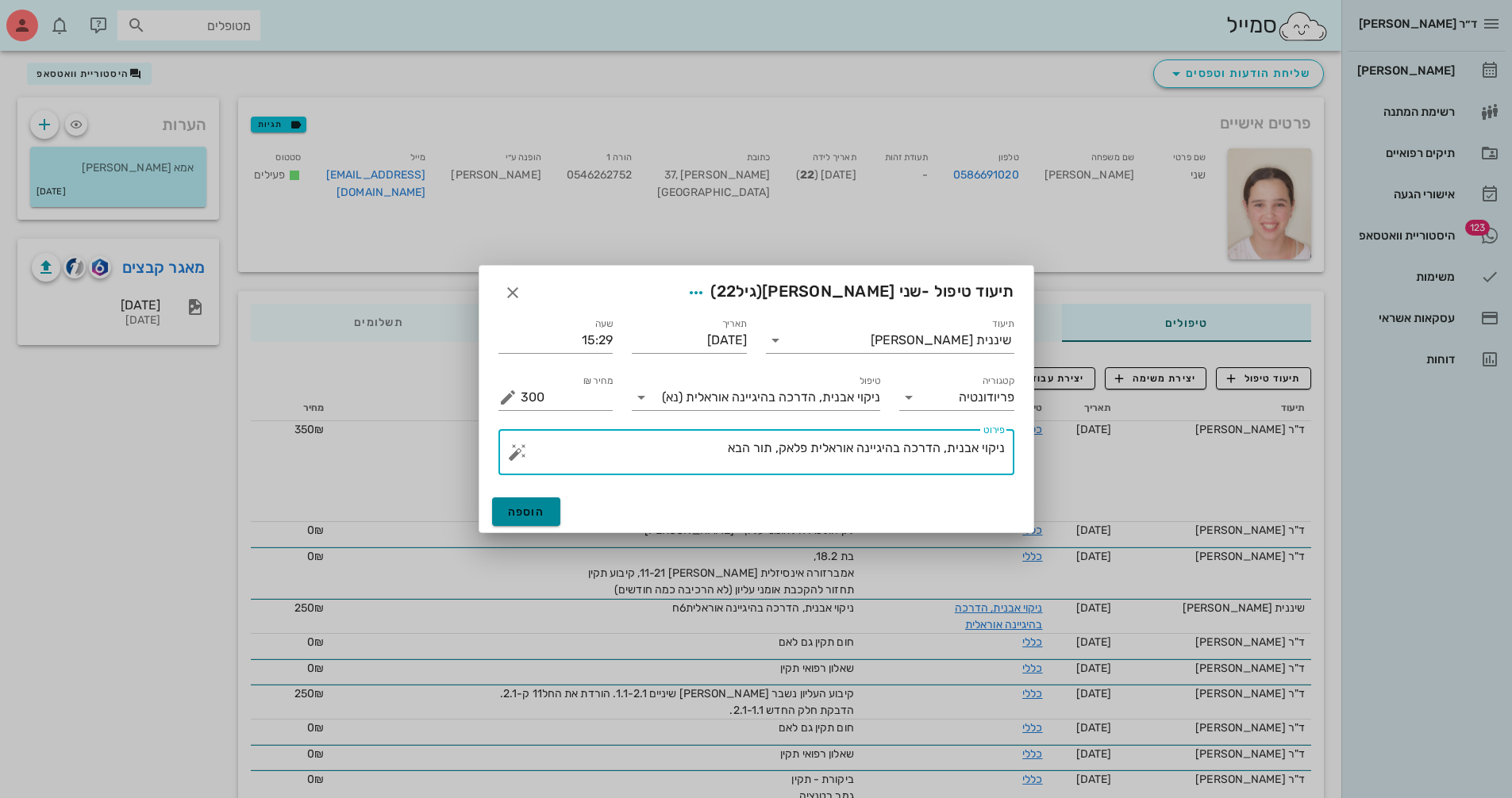
drag, startPoint x: 517, startPoint y: 516, endPoint x: 532, endPoint y: 516, distance: 15.0
click at [521, 516] on span "הוספה" at bounding box center [526, 512] width 37 height 13
